Goal: Information Seeking & Learning: Understand process/instructions

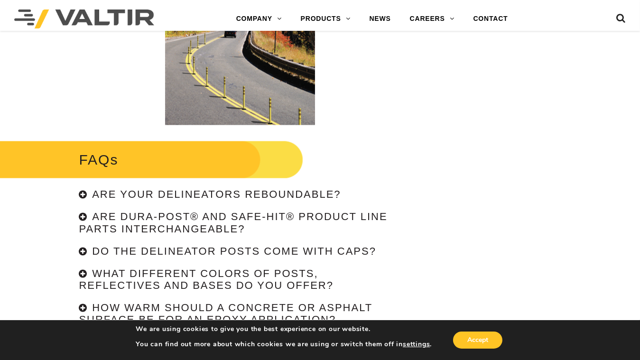
scroll to position [1942, 0]
click at [80, 195] on div "Are your delineators reboundable?" at bounding box center [240, 195] width 322 height 12
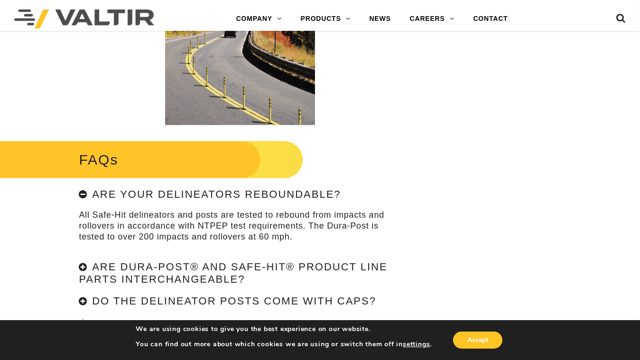
click at [80, 194] on div "Are your delineators reboundable?" at bounding box center [240, 195] width 322 height 12
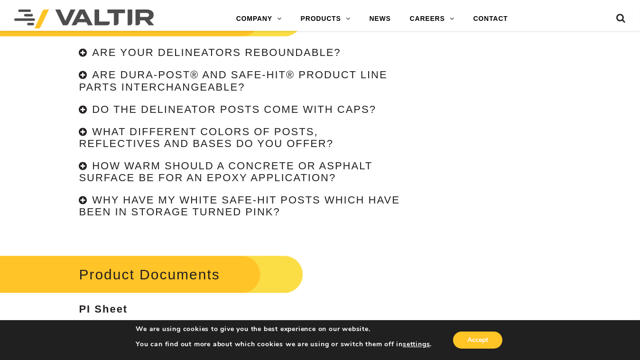
scroll to position [2084, 0]
click at [80, 77] on div "Are Dura-Post® and Safe-Hit® product line parts interchangeable?" at bounding box center [240, 81] width 322 height 24
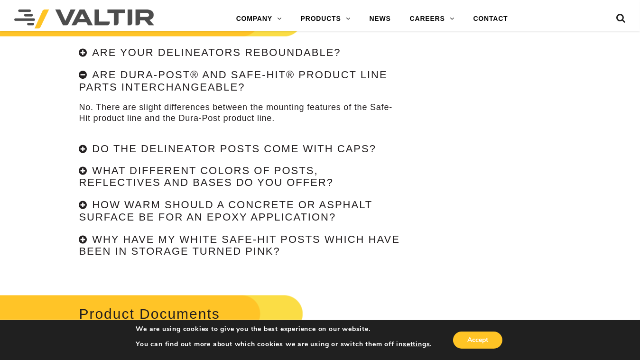
click at [80, 77] on div "Are Dura-Post® and Safe-Hit® product line parts interchangeable?" at bounding box center [240, 81] width 322 height 24
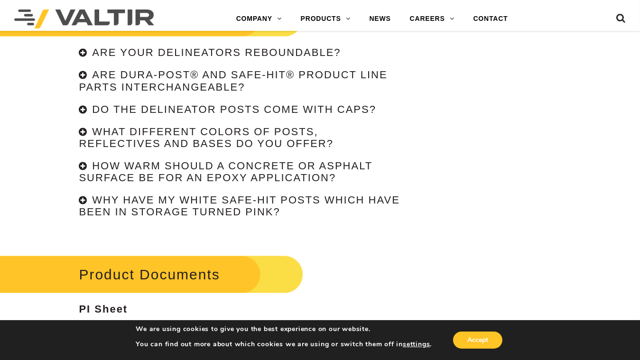
click at [82, 124] on div "Are your delineators reboundable? All Safe-Hit delineators and posts are tested…" at bounding box center [240, 133] width 322 height 172
click at [84, 128] on div "What different colors of posts, reflectives and bases do you offer?" at bounding box center [240, 138] width 322 height 24
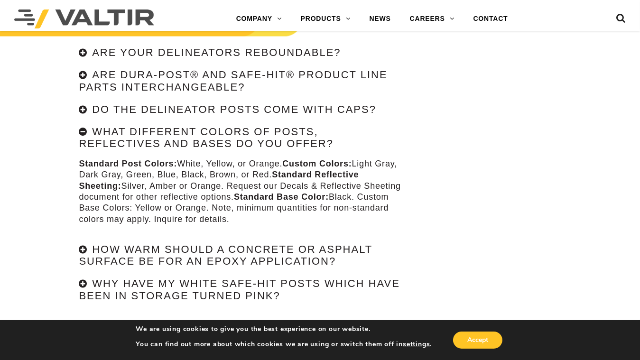
click at [84, 128] on div "What different colors of posts, reflectives and bases do you offer?" at bounding box center [240, 138] width 322 height 24
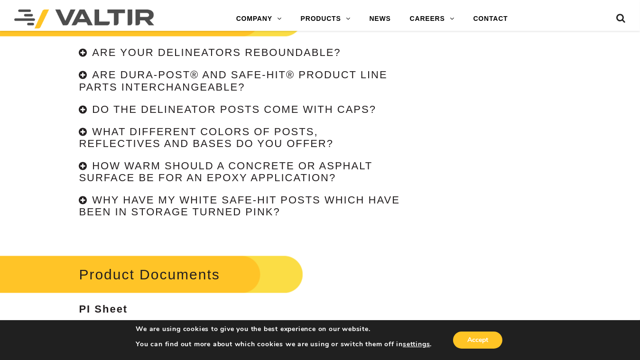
click at [80, 161] on div "How warm should a concrete or asphalt surface be for an epoxy application?" at bounding box center [240, 173] width 322 height 24
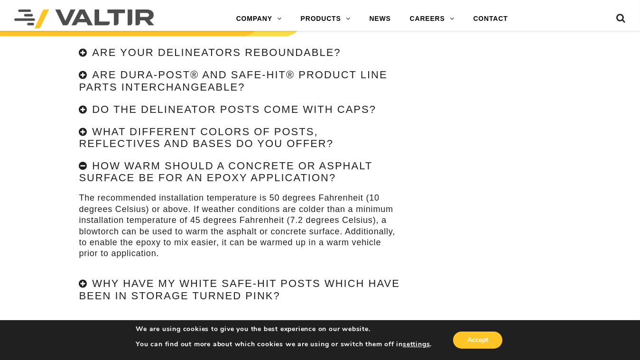
click at [80, 161] on div "How warm should a concrete or asphalt surface be for an epoxy application?" at bounding box center [240, 173] width 322 height 24
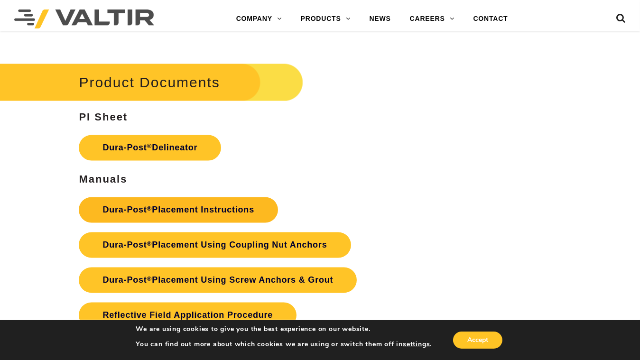
scroll to position [2274, 0]
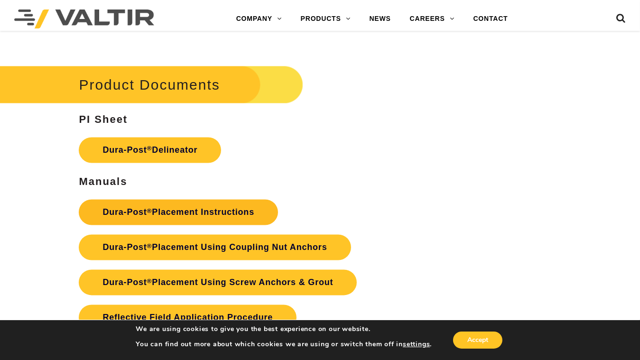
click at [222, 211] on link "Dura-Post ® Placement Instructions" at bounding box center [178, 212] width 199 height 26
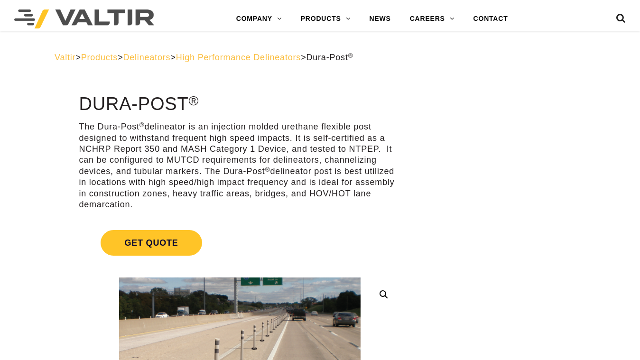
scroll to position [2290, 0]
